Goal: Information Seeking & Learning: Understand process/instructions

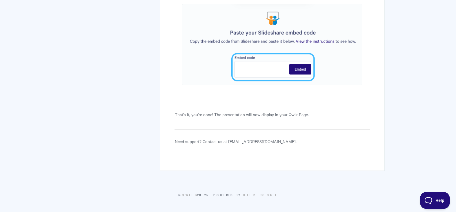
scroll to position [1278, 0]
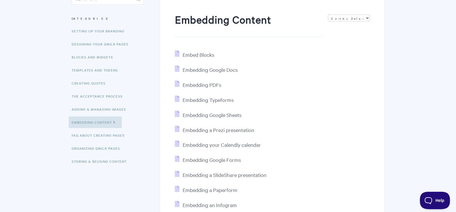
scroll to position [58, 0]
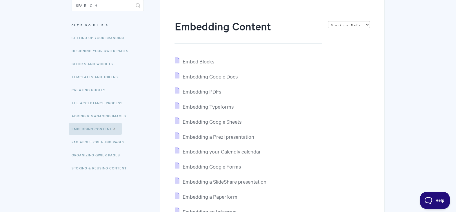
scroll to position [87, 0]
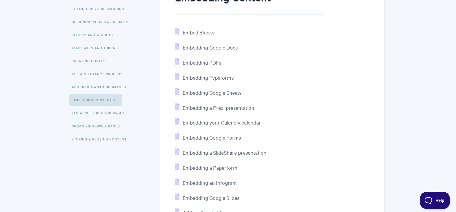
click at [203, 59] on li "Embedding PDFs" at bounding box center [271, 62] width 195 height 9
click at [204, 61] on span "Embedding PDFs" at bounding box center [201, 62] width 39 height 7
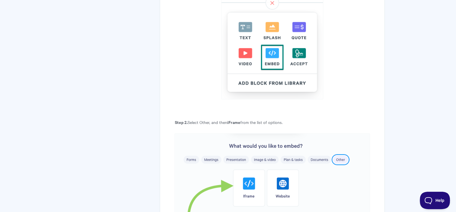
scroll to position [348, 0]
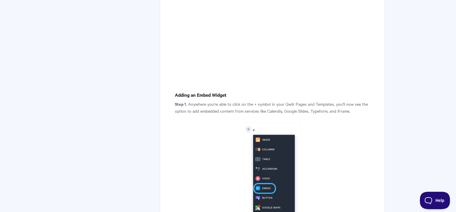
scroll to position [203, 0]
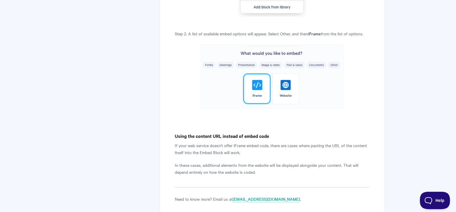
scroll to position [1225, 0]
